Goal: Task Accomplishment & Management: Complete application form

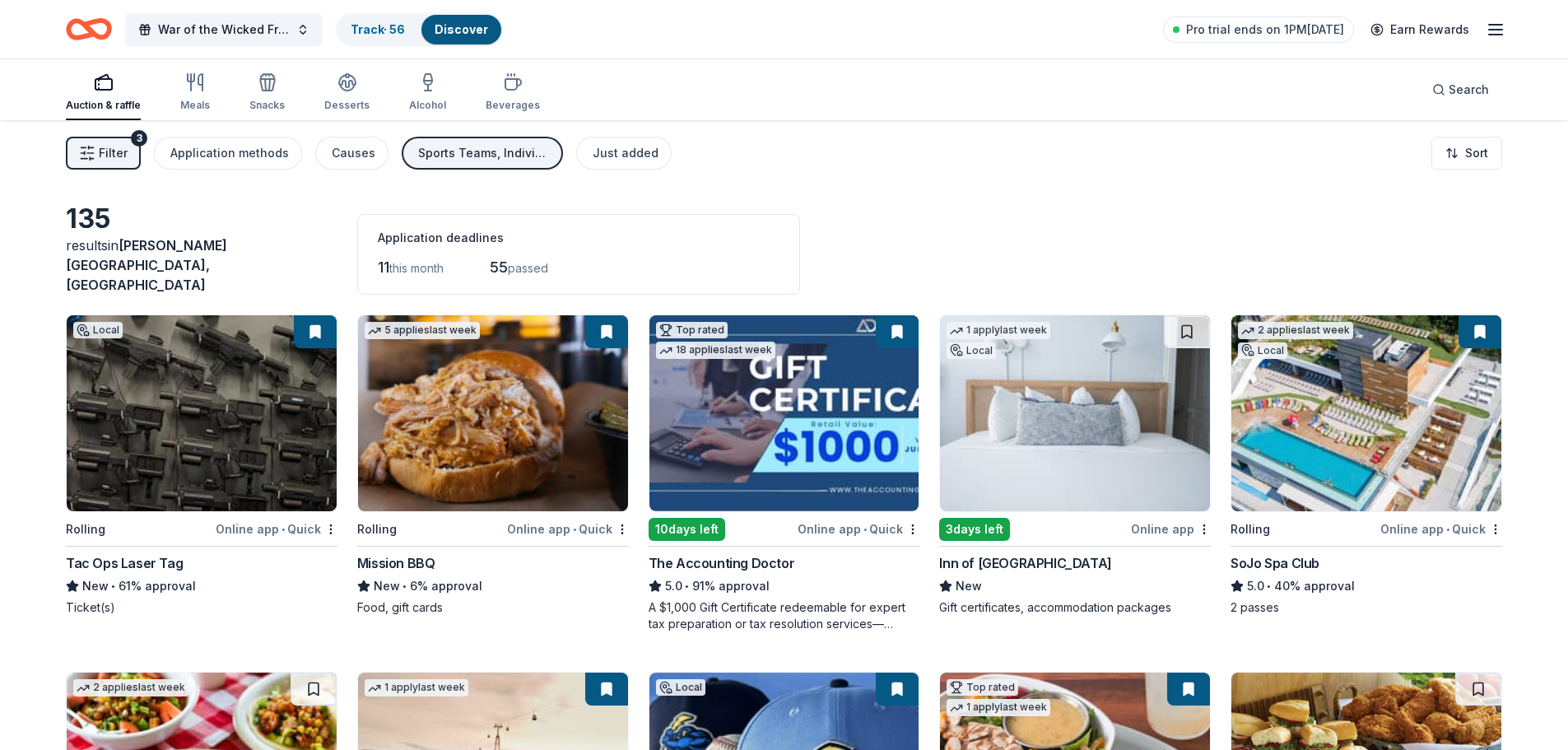
click at [664, 156] on div "Filter 3 Application methods Causes Sports Teams, Individuals, Schools Just add…" at bounding box center [784, 152] width 1568 height 66
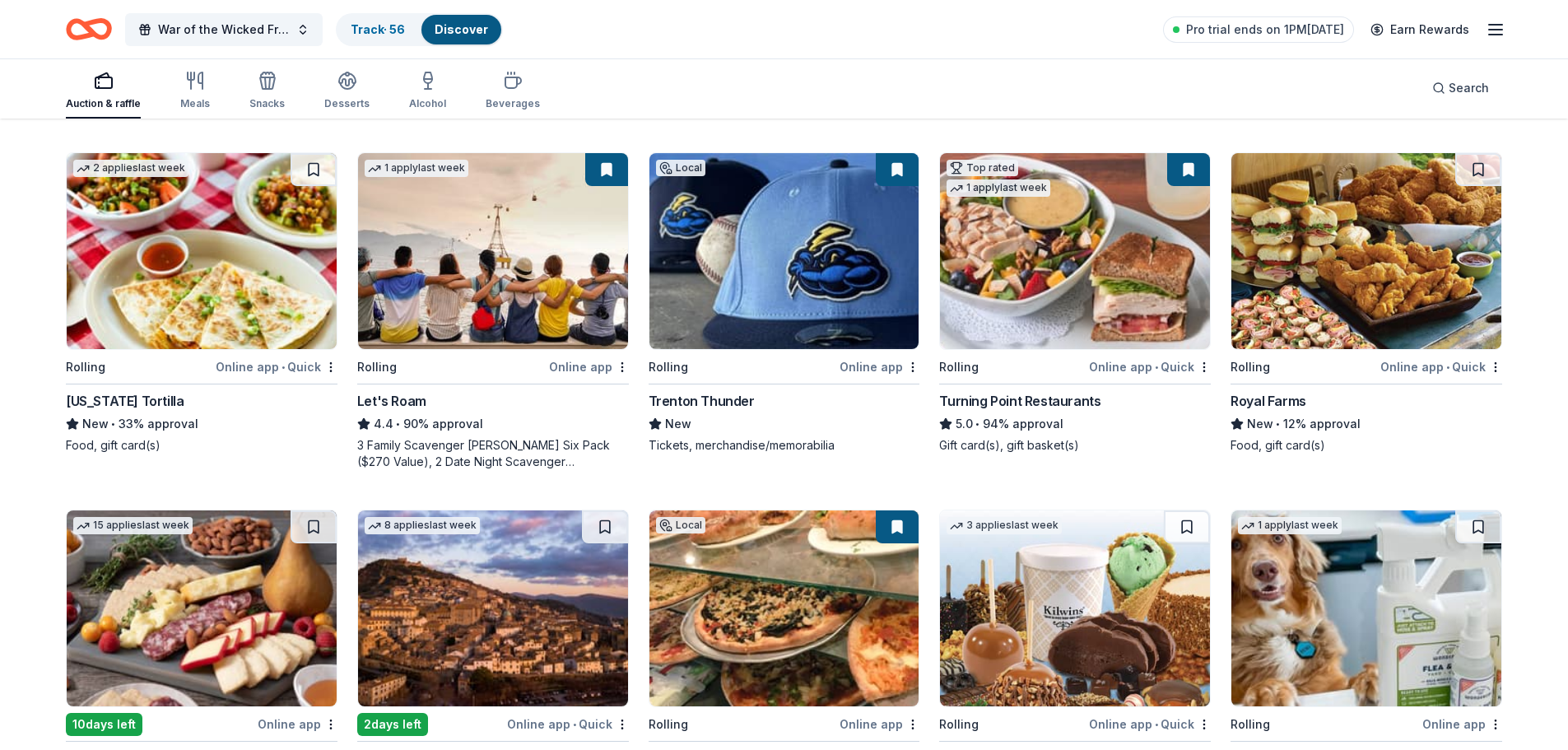
scroll to position [603, 0]
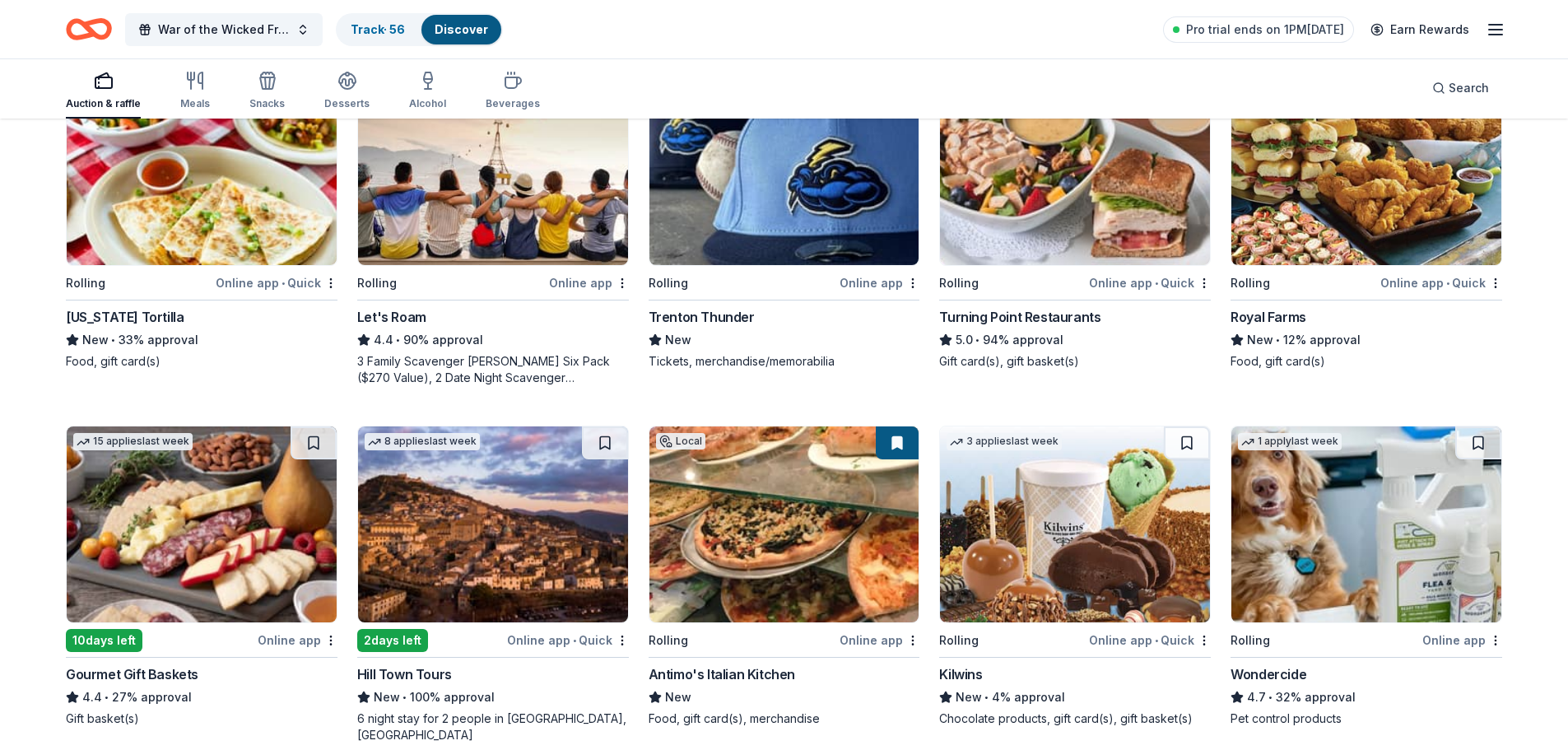
click at [1030, 513] on img at bounding box center [1075, 524] width 270 height 196
click at [1137, 549] on img at bounding box center [1075, 524] width 270 height 196
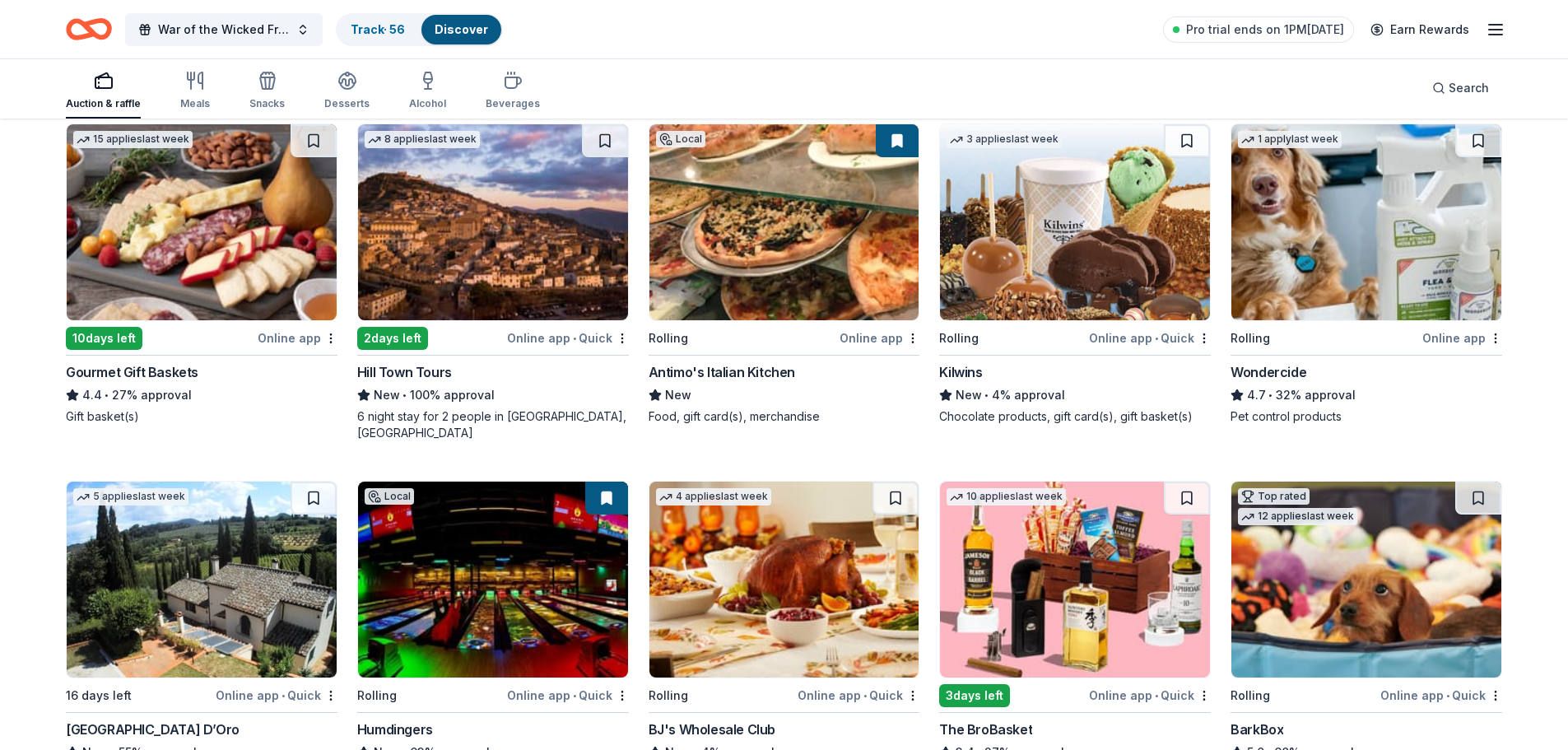
scroll to position [1057, 0]
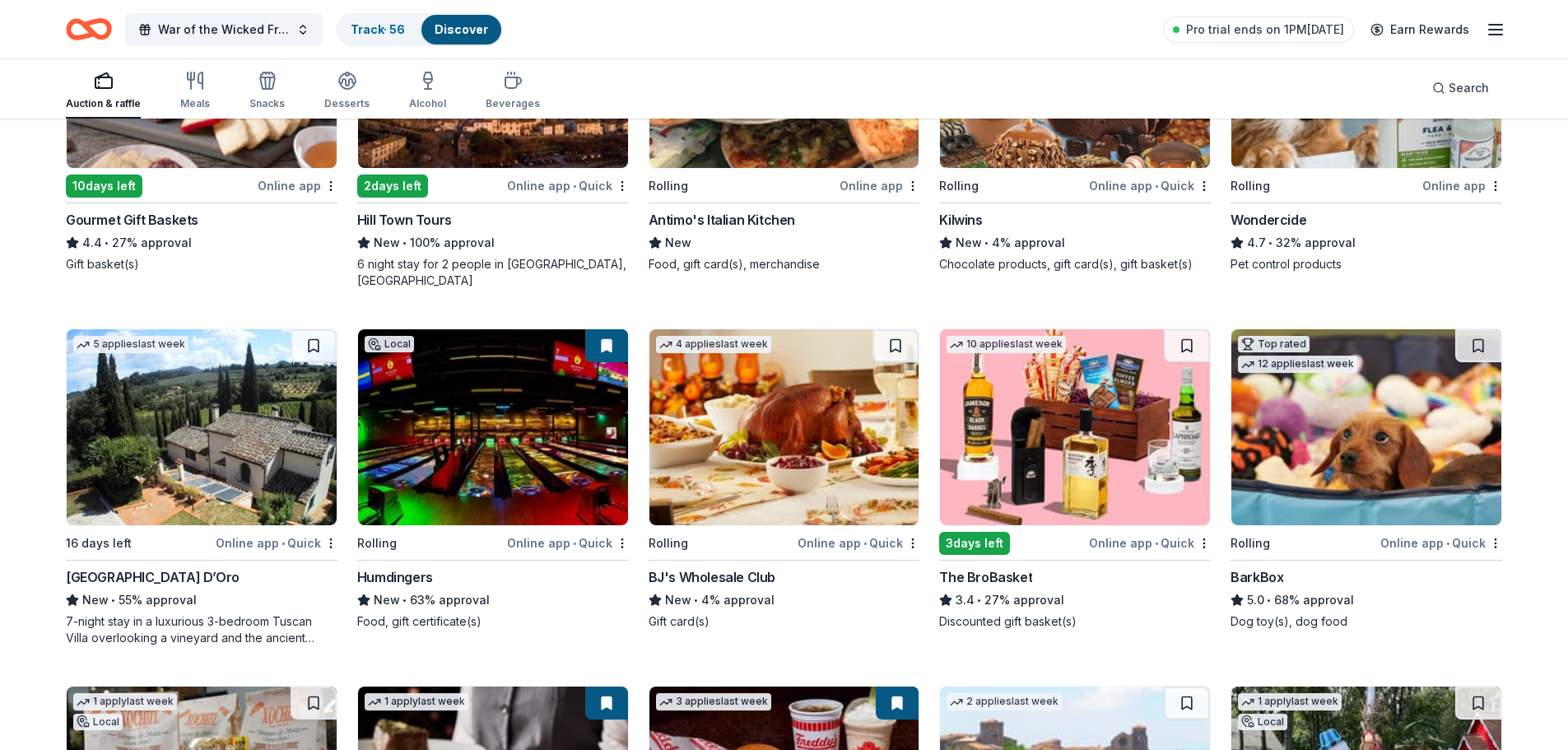
click at [1123, 457] on img at bounding box center [1075, 427] width 270 height 196
click at [1134, 460] on img at bounding box center [1075, 427] width 270 height 196
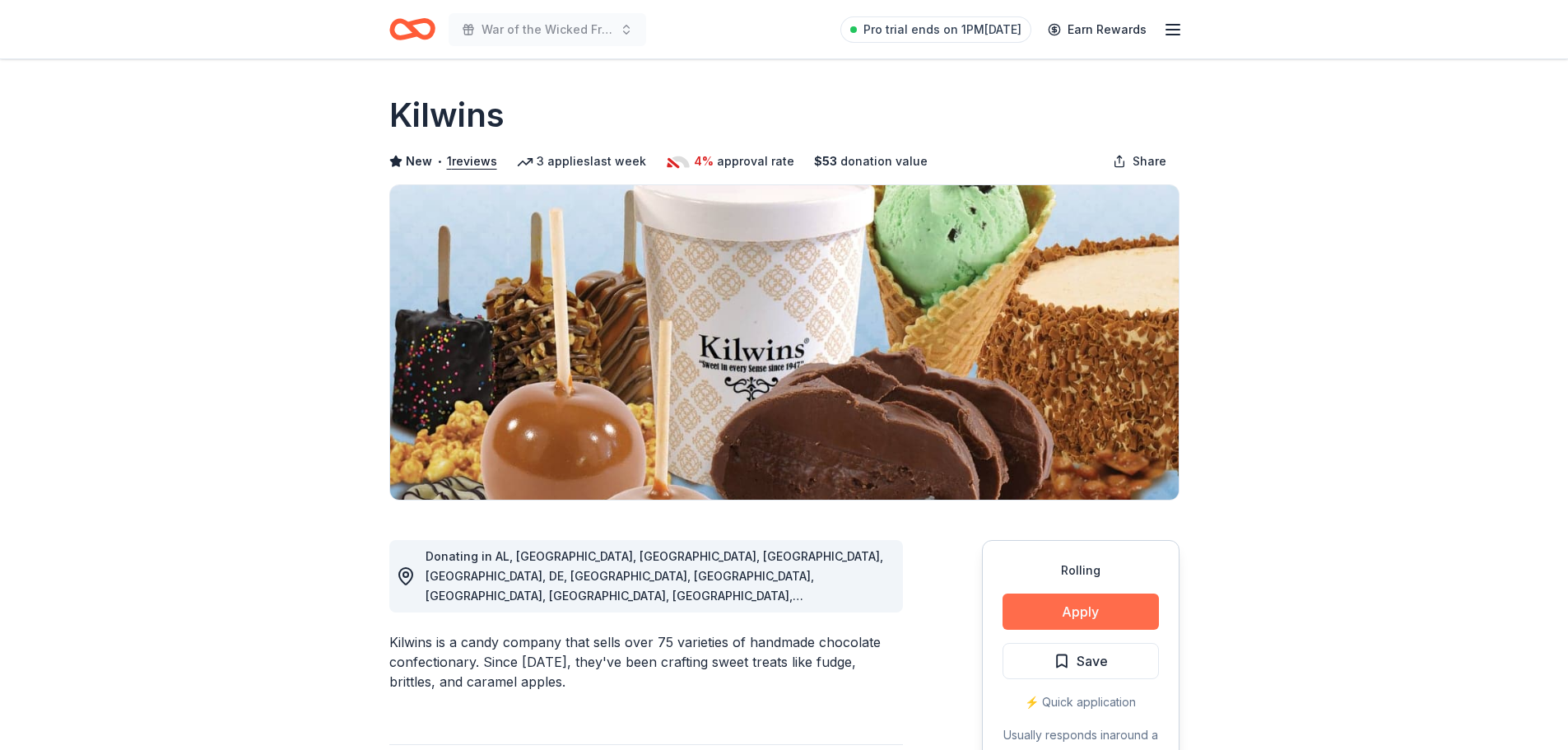
click at [1040, 607] on button "Apply" at bounding box center [1081, 611] width 156 height 36
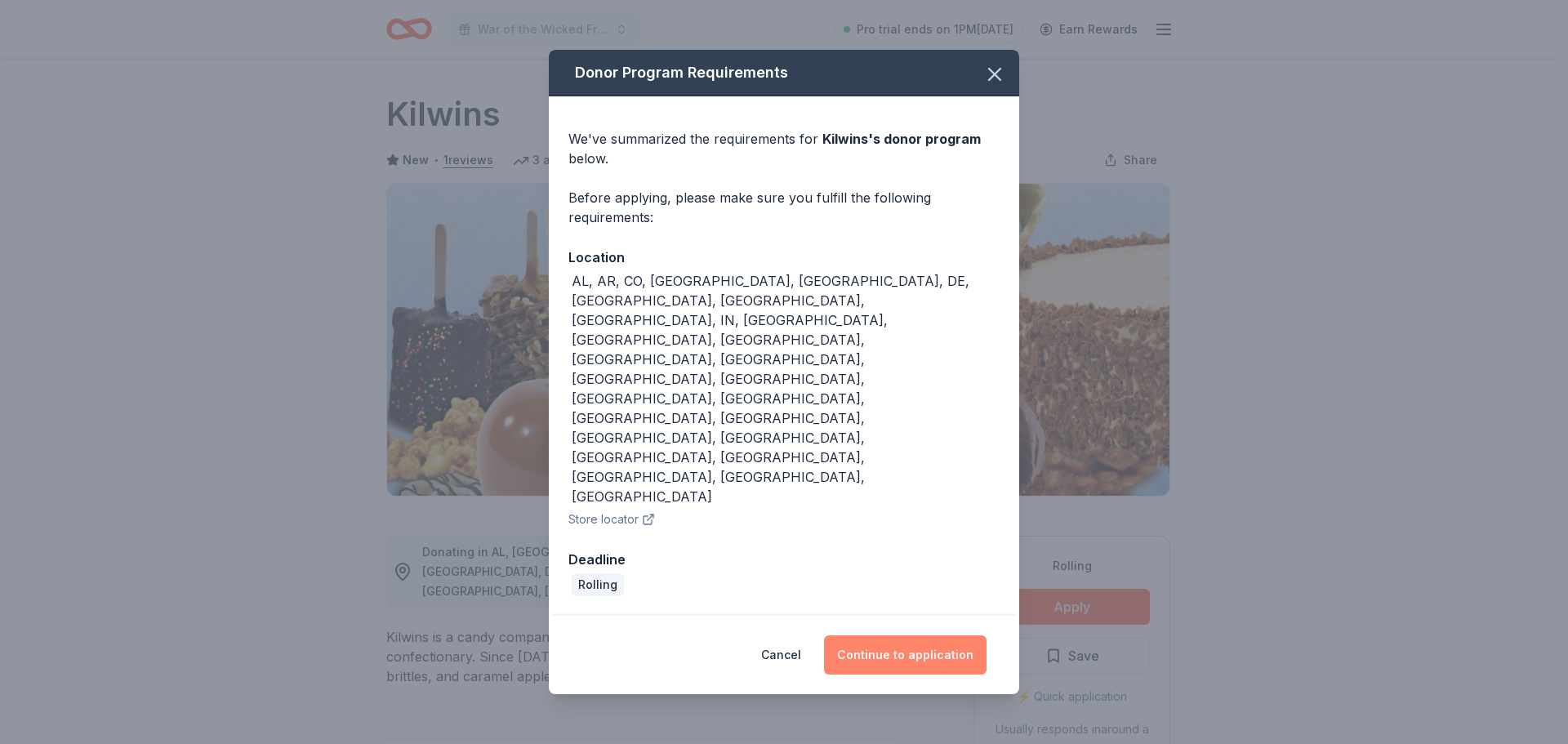
click at [960, 635] on button "Continue to application" at bounding box center [905, 655] width 162 height 40
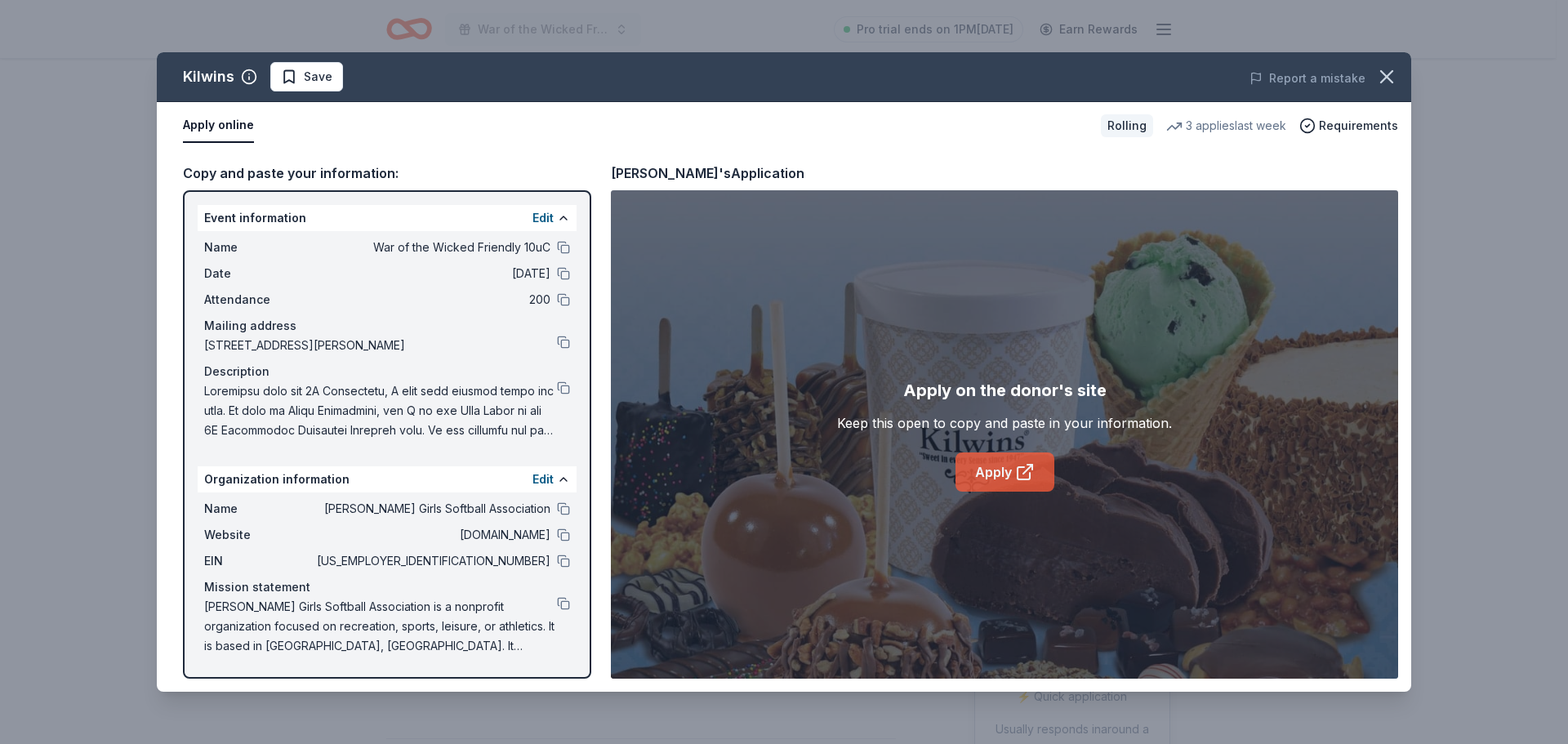
click at [1000, 485] on link "Apply" at bounding box center [1004, 471] width 99 height 40
click at [213, 74] on div "Kilwins" at bounding box center [209, 76] width 52 height 26
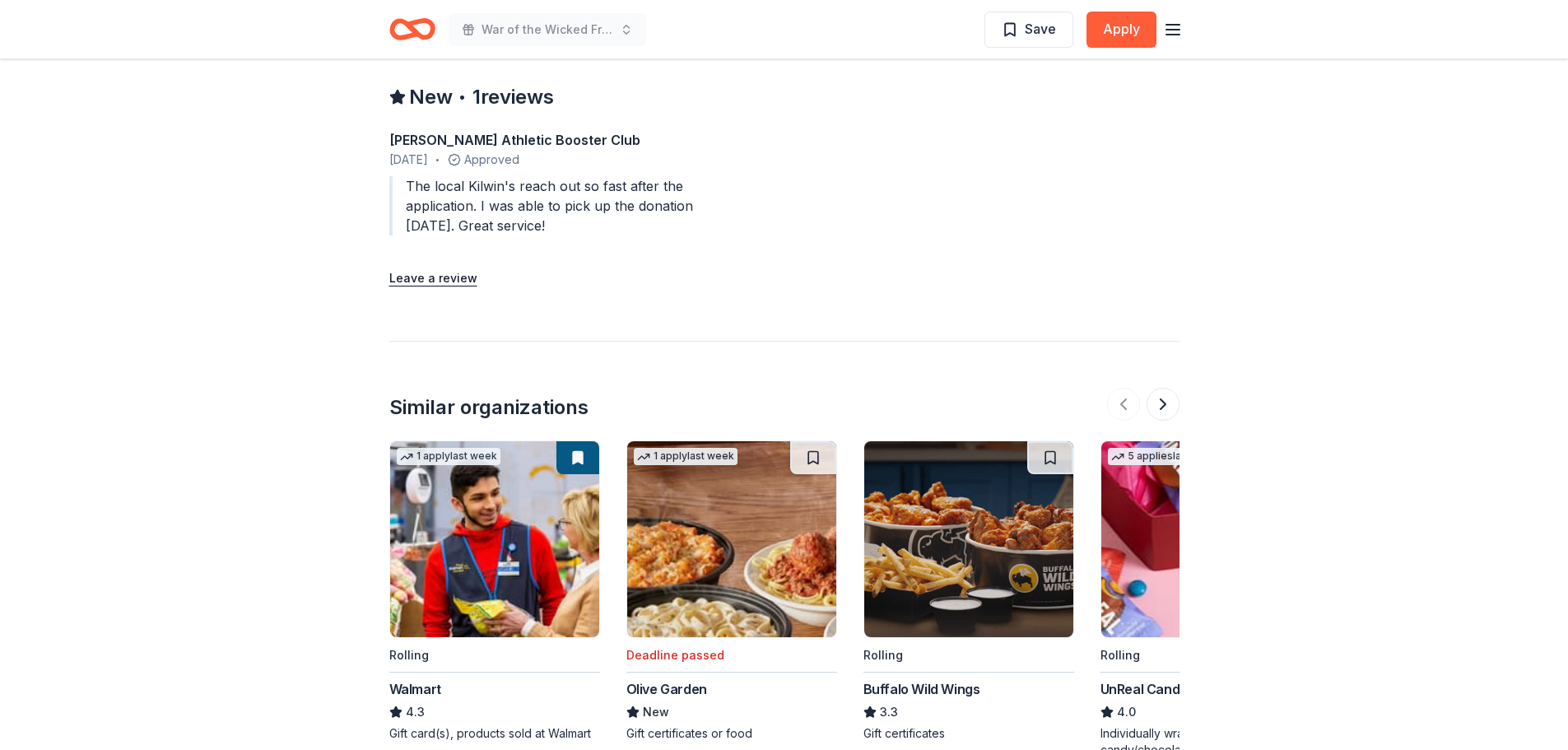
scroll to position [1508, 0]
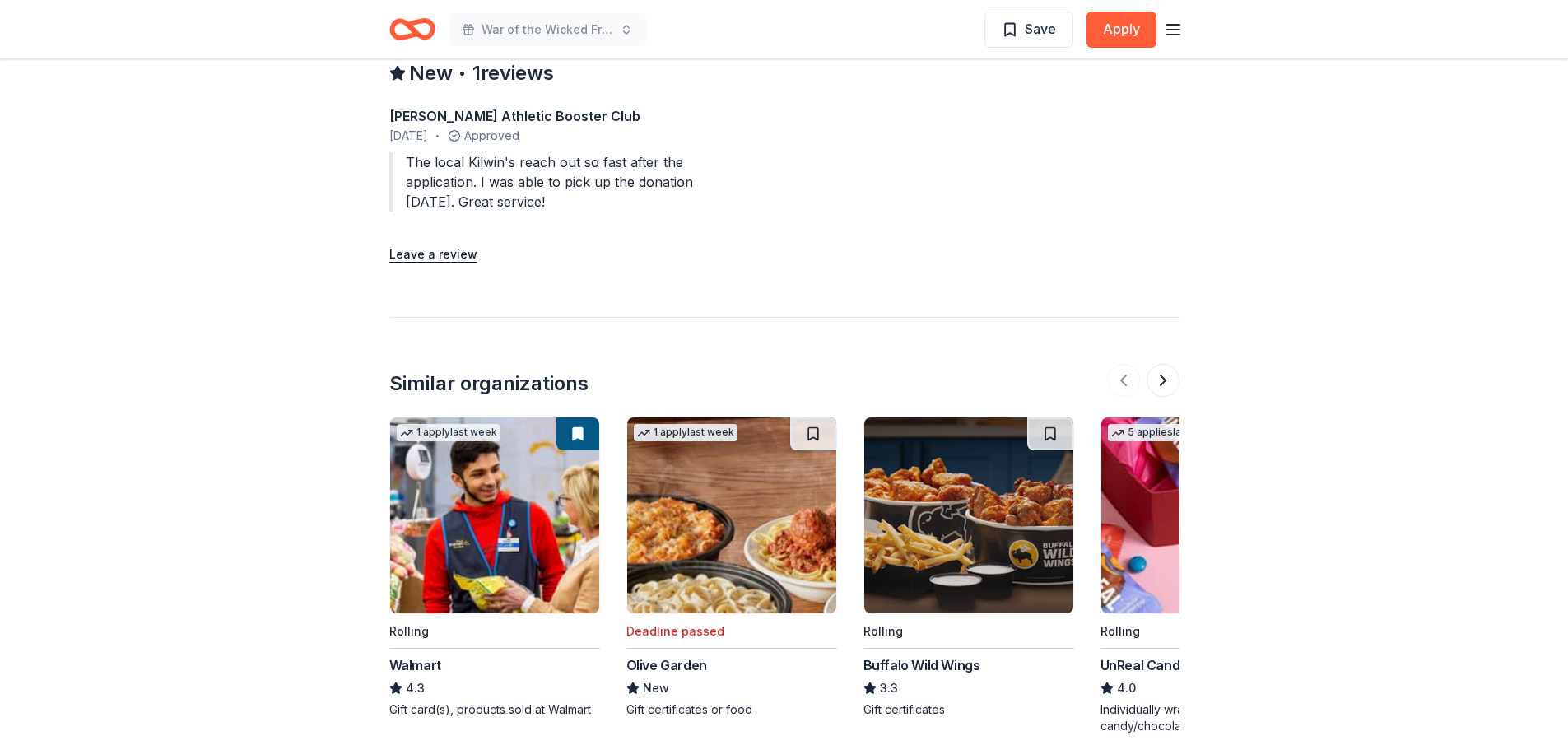
click at [919, 542] on img at bounding box center [968, 515] width 209 height 196
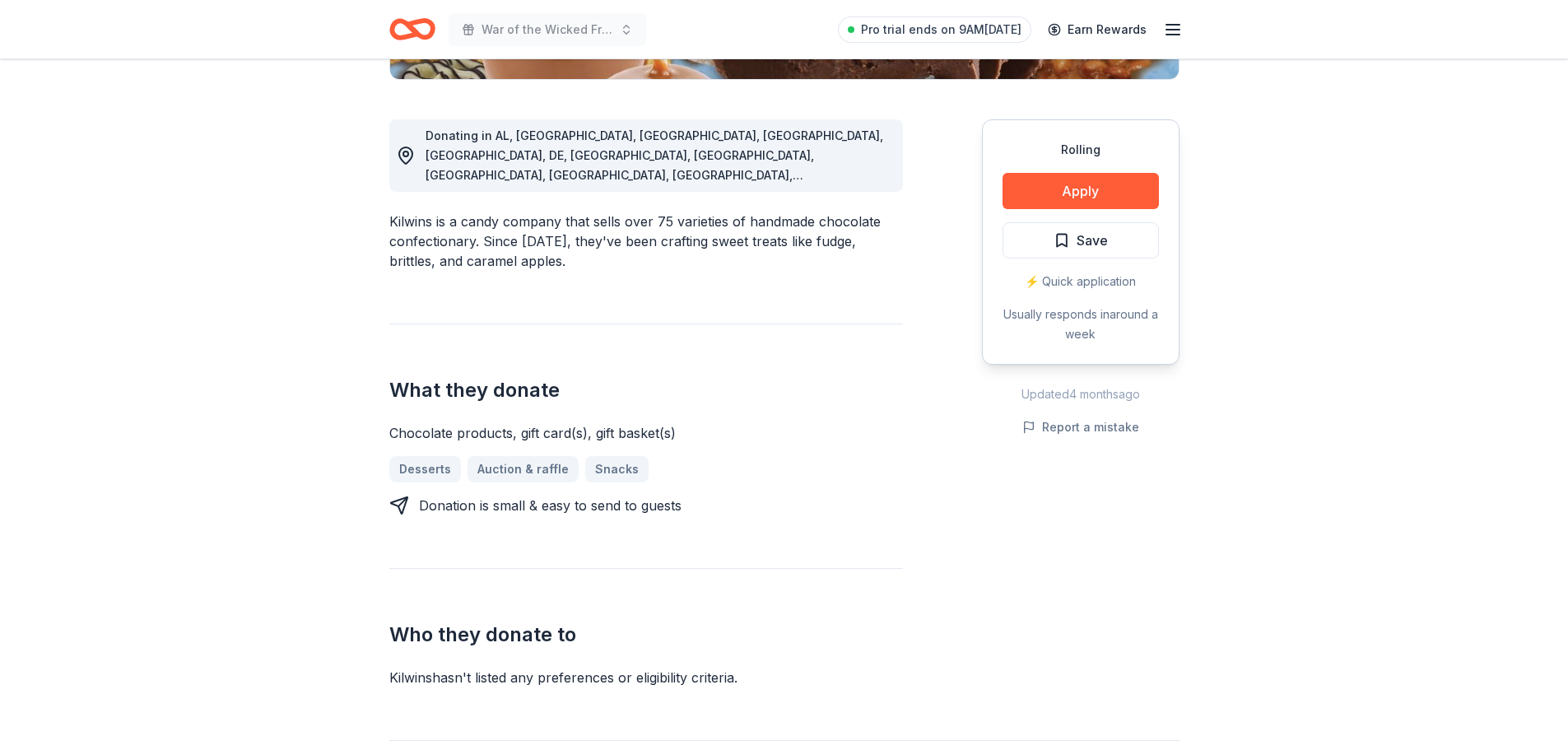
scroll to position [0, 0]
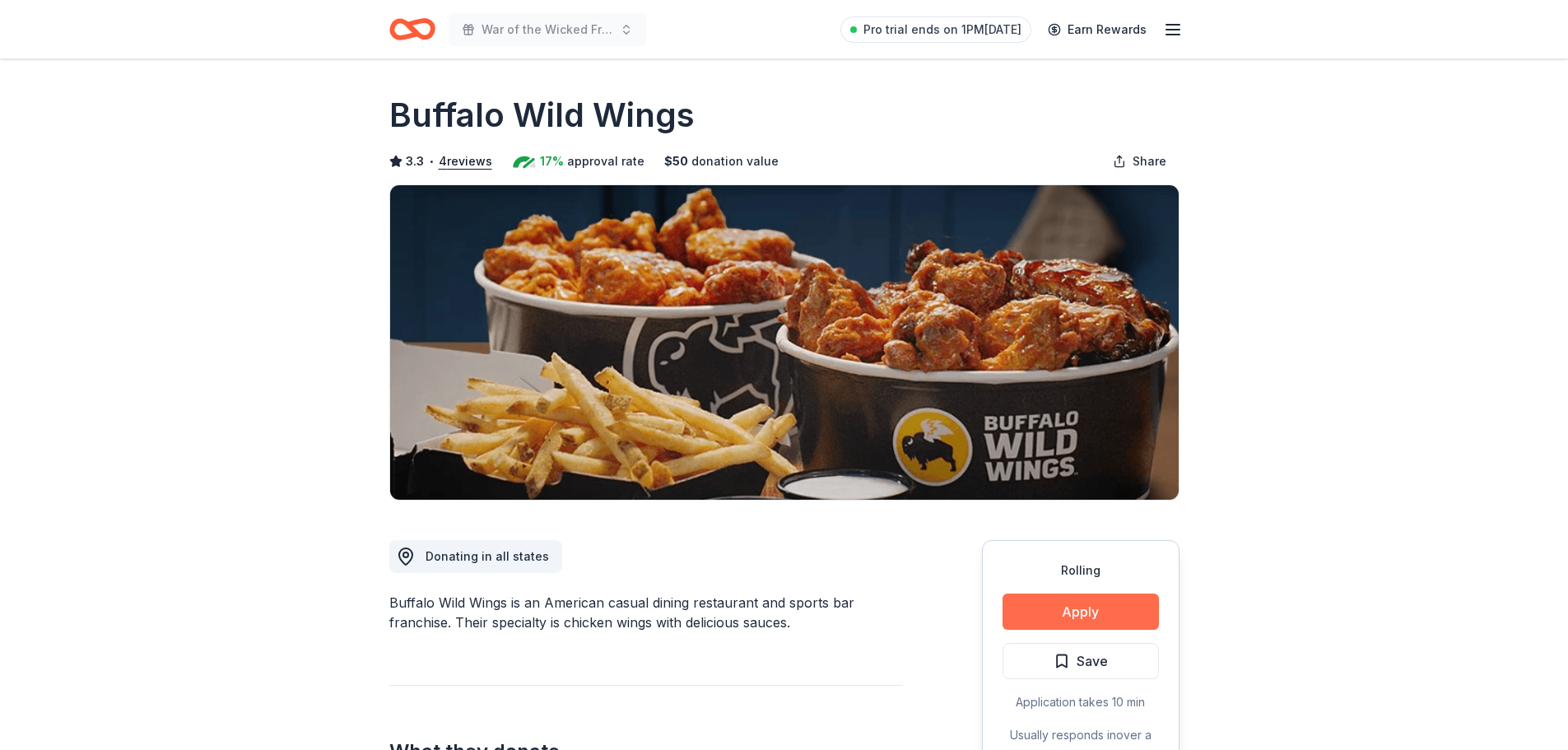
click at [1107, 616] on button "Apply" at bounding box center [1081, 611] width 156 height 36
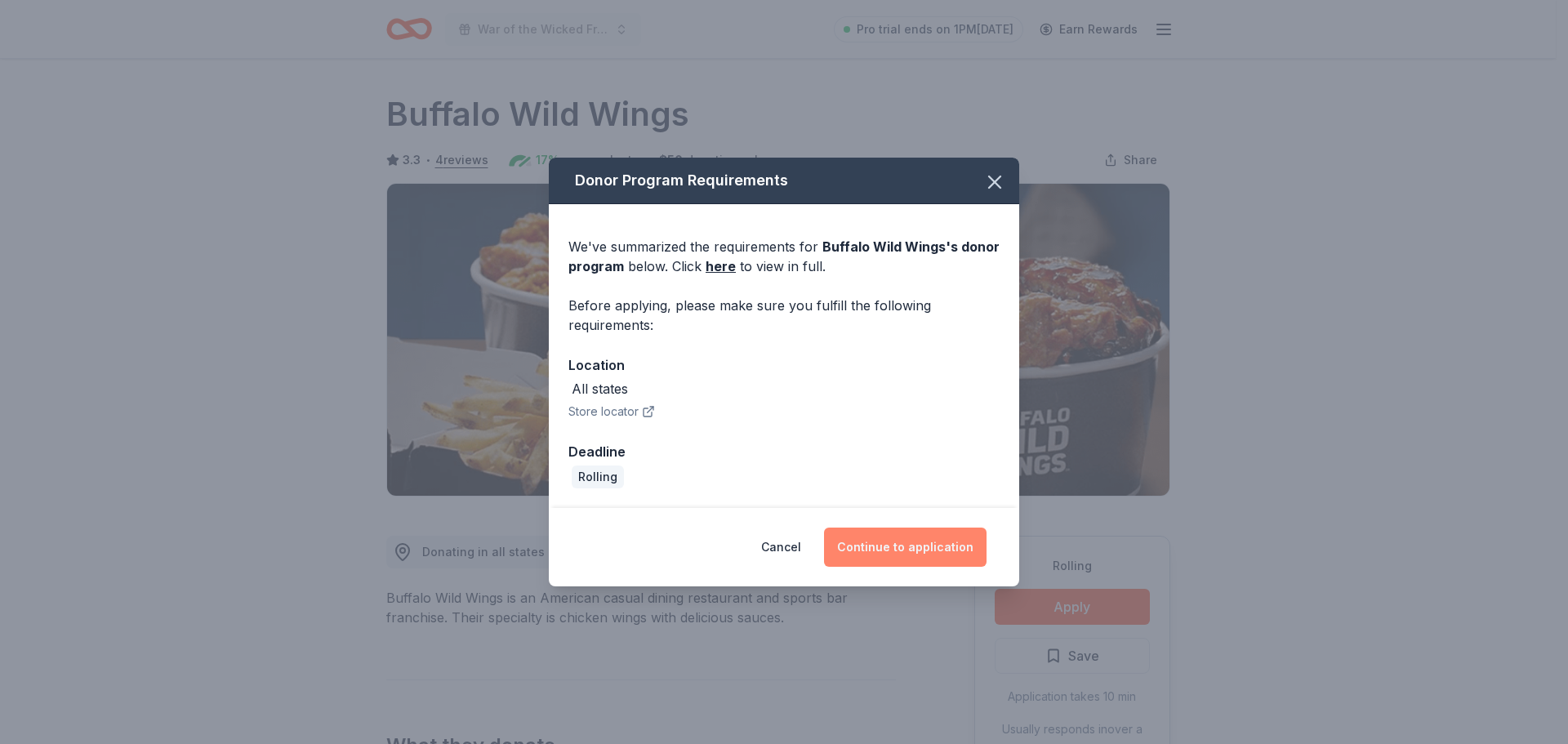
click at [915, 564] on button "Continue to application" at bounding box center [905, 547] width 162 height 40
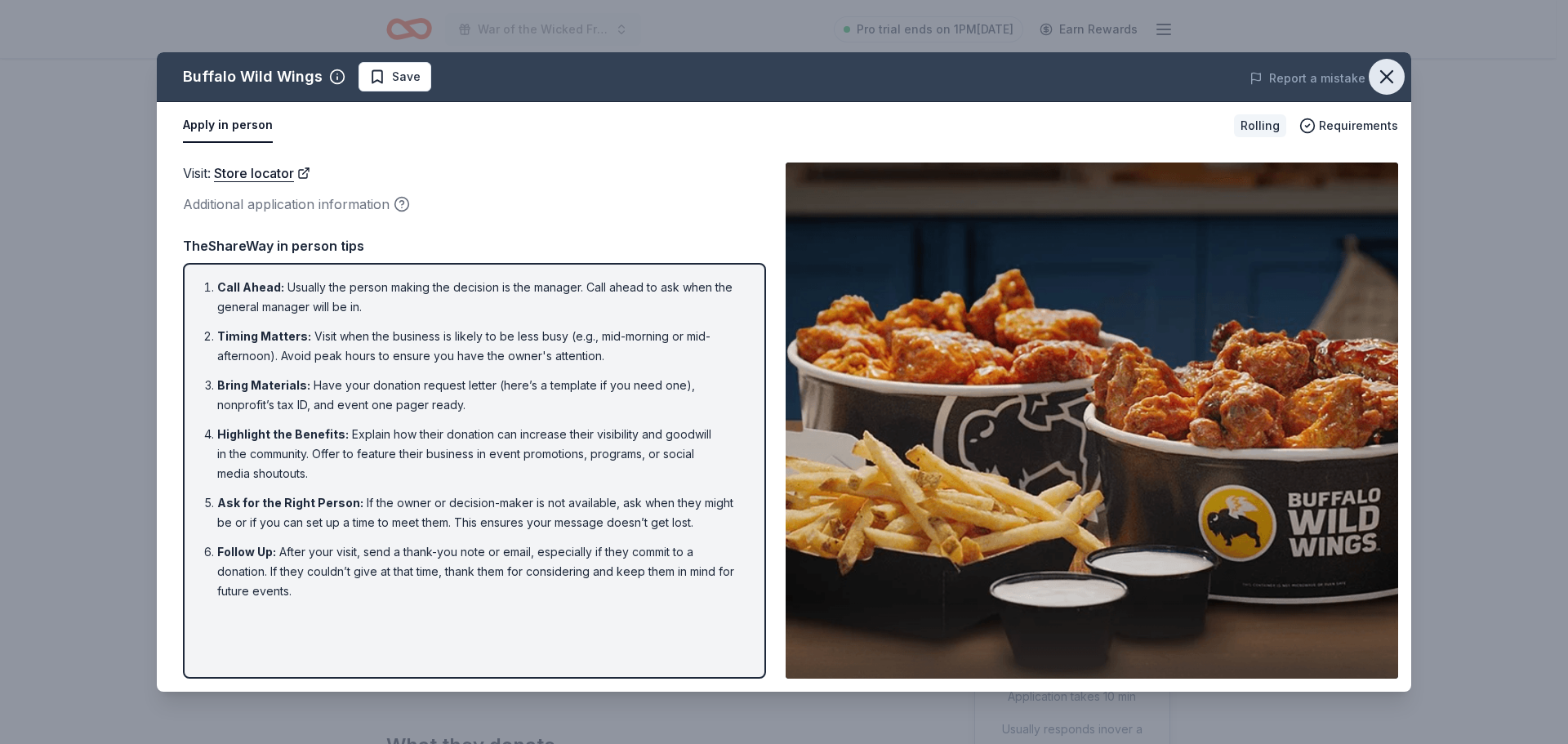
click at [1387, 76] on icon "button" at bounding box center [1386, 76] width 11 height 11
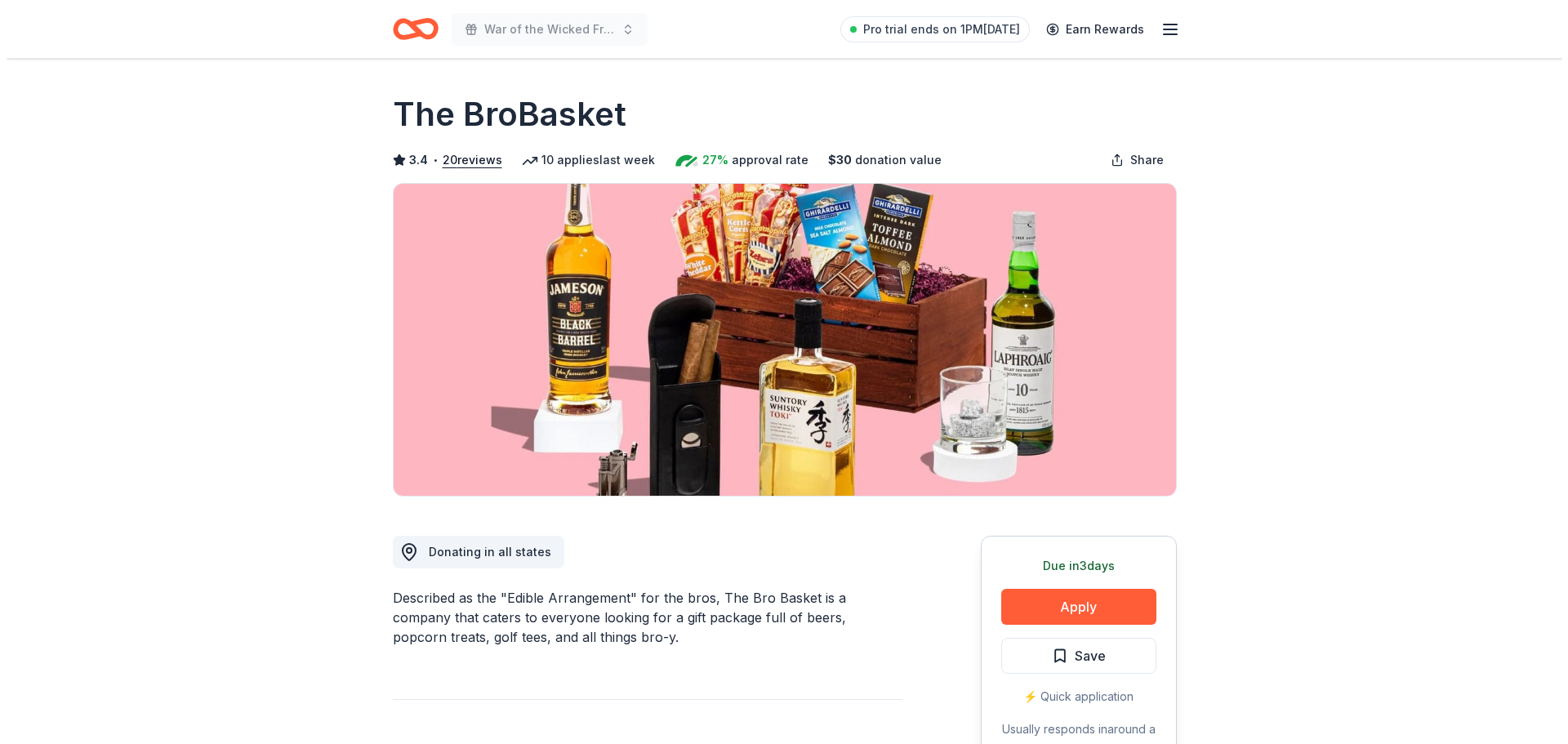
scroll to position [299, 0]
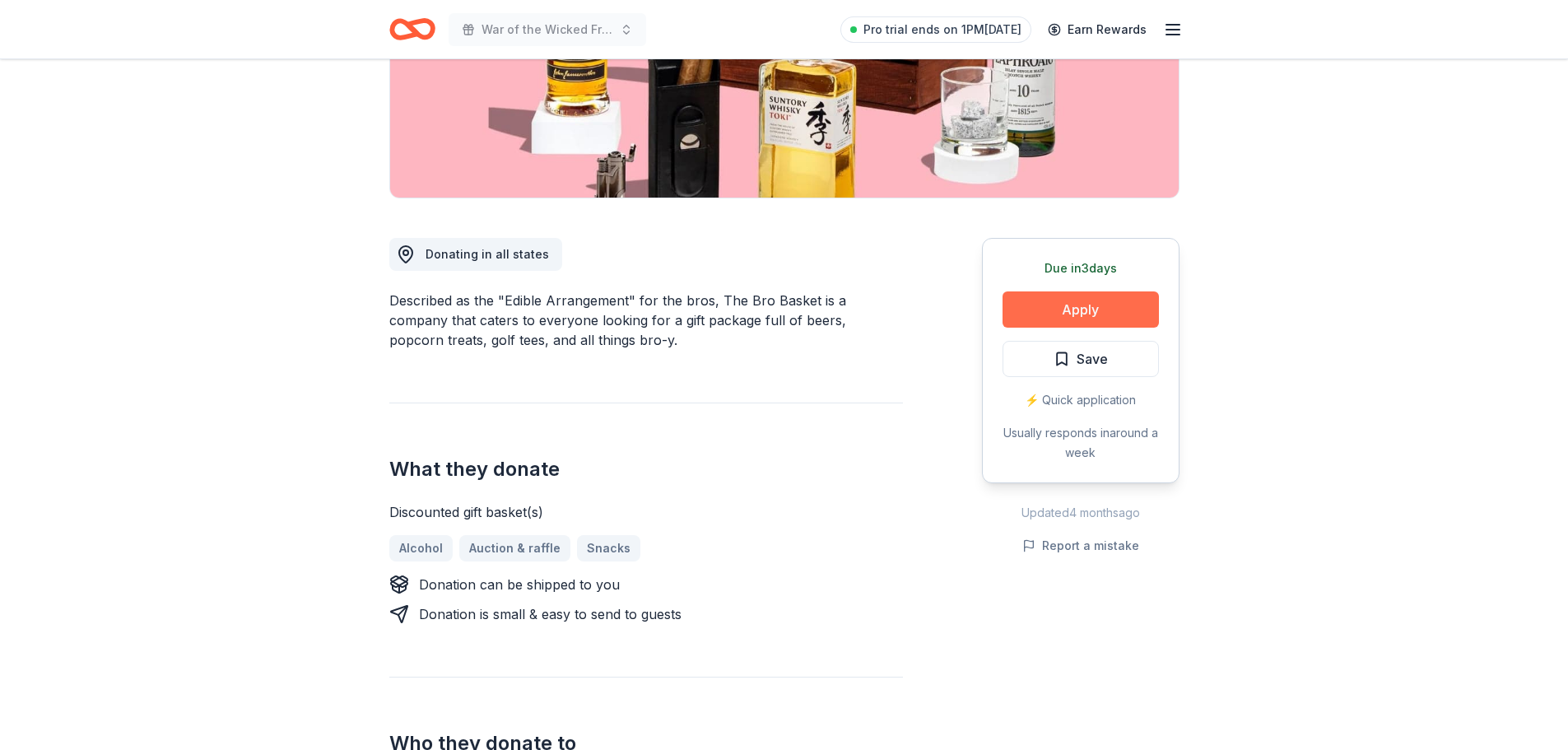
click at [1096, 314] on button "Apply" at bounding box center [1081, 309] width 156 height 36
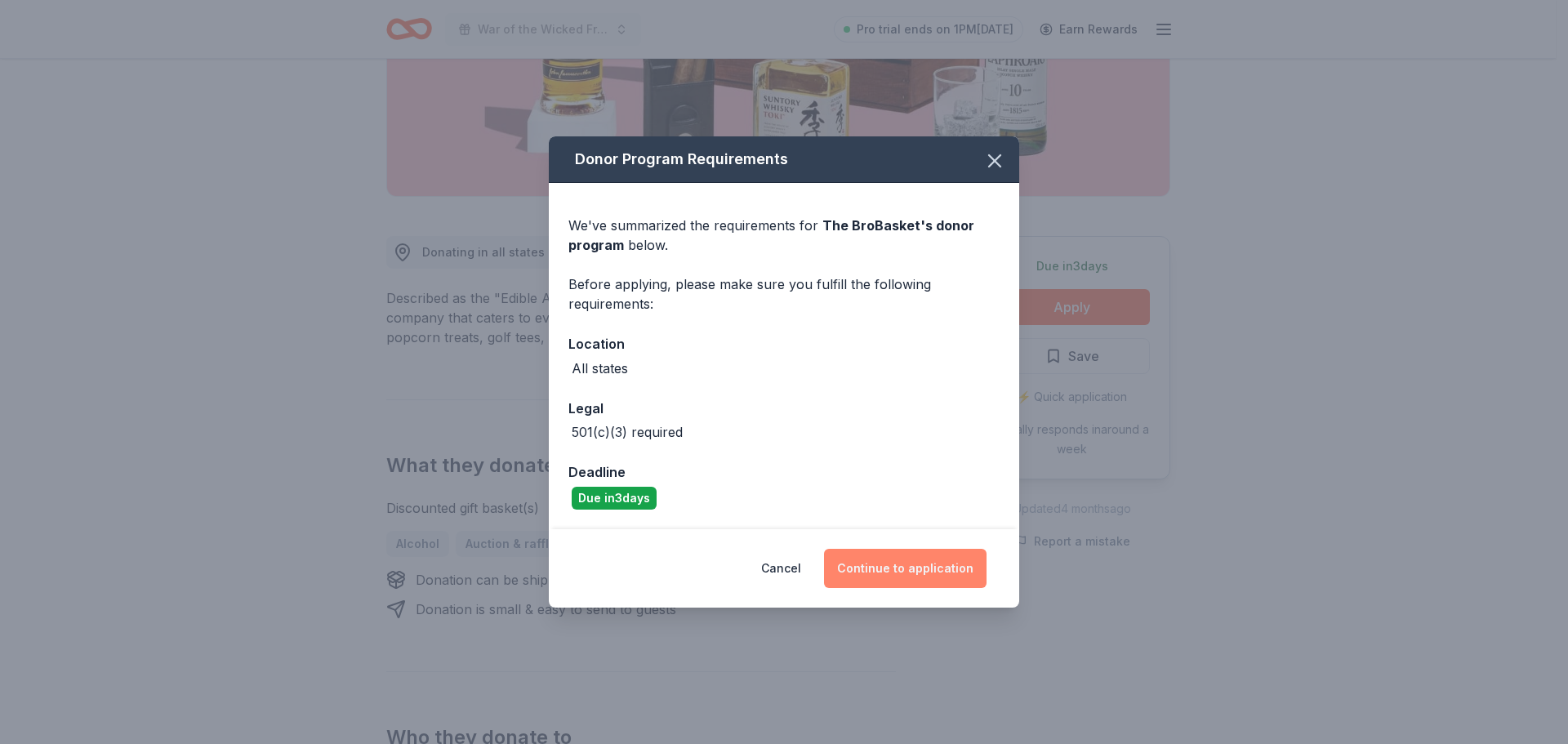
click at [947, 566] on button "Continue to application" at bounding box center [905, 568] width 162 height 40
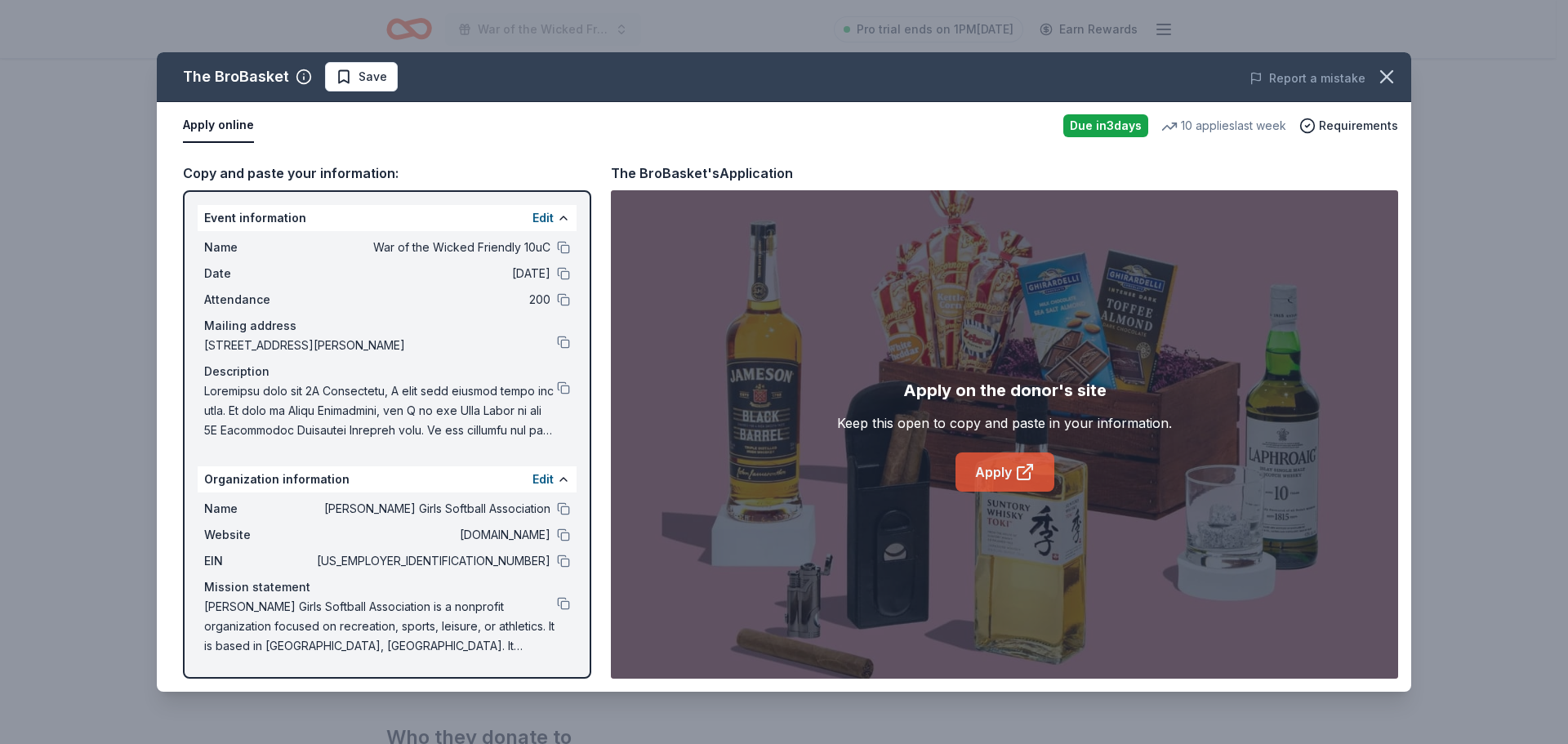
click at [998, 480] on link "Apply" at bounding box center [1004, 471] width 99 height 40
